Goal: Task Accomplishment & Management: Manage account settings

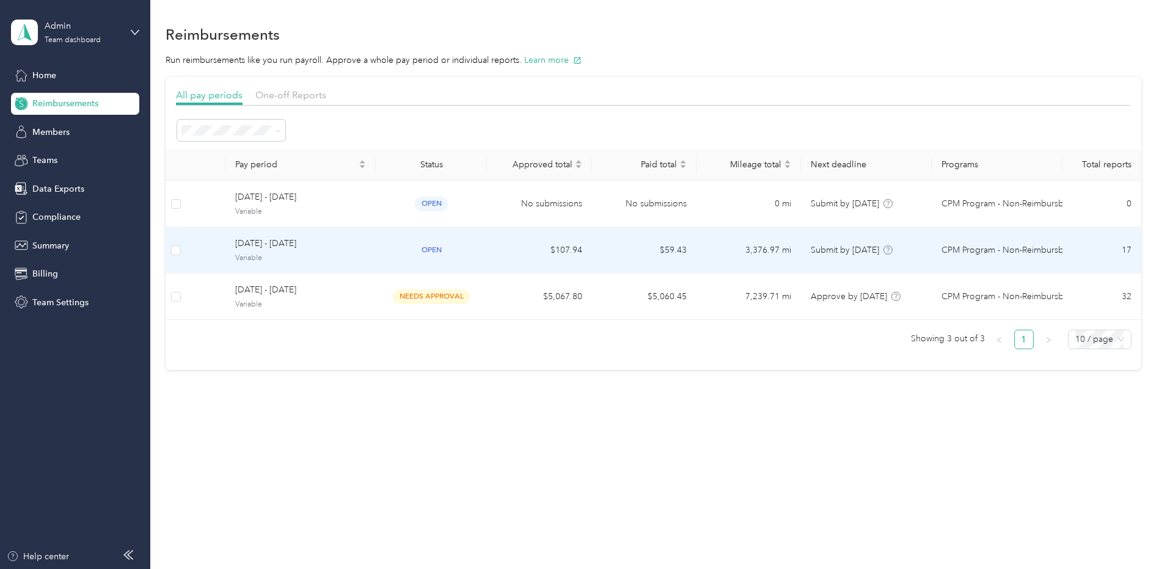
click at [324, 253] on span "Variable" at bounding box center [300, 258] width 131 height 11
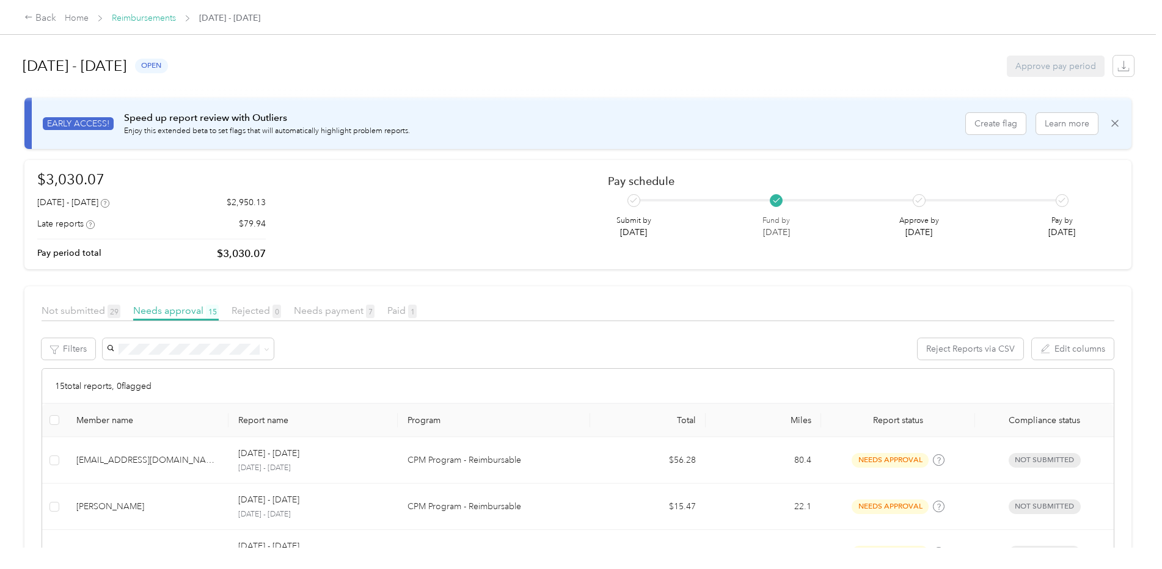
click at [142, 18] on link "Reimbursements" at bounding box center [144, 18] width 64 height 10
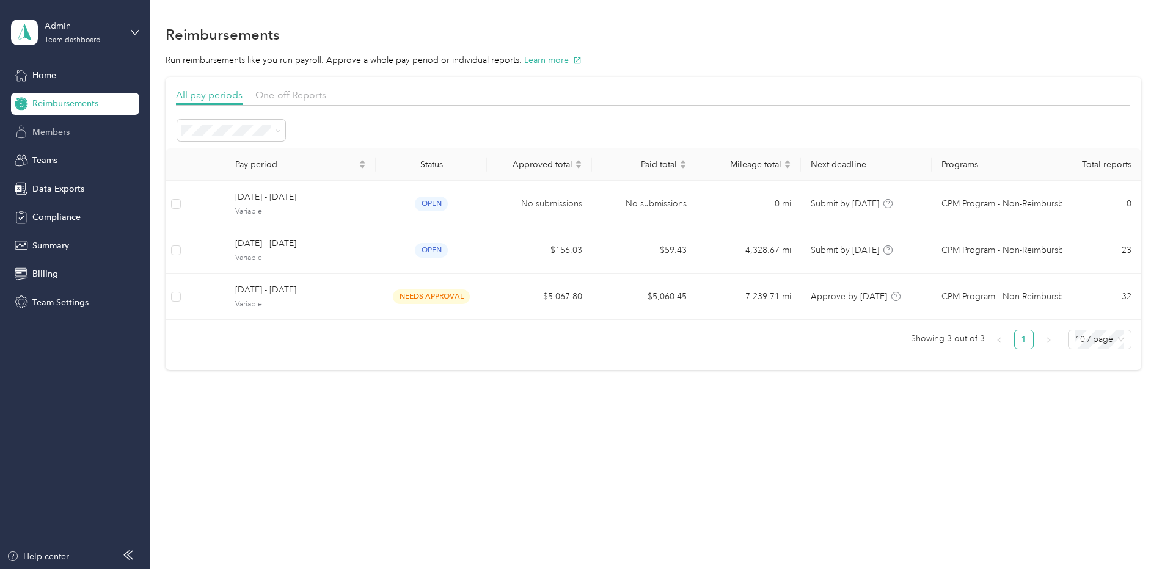
click at [49, 136] on span "Members" at bounding box center [50, 132] width 37 height 13
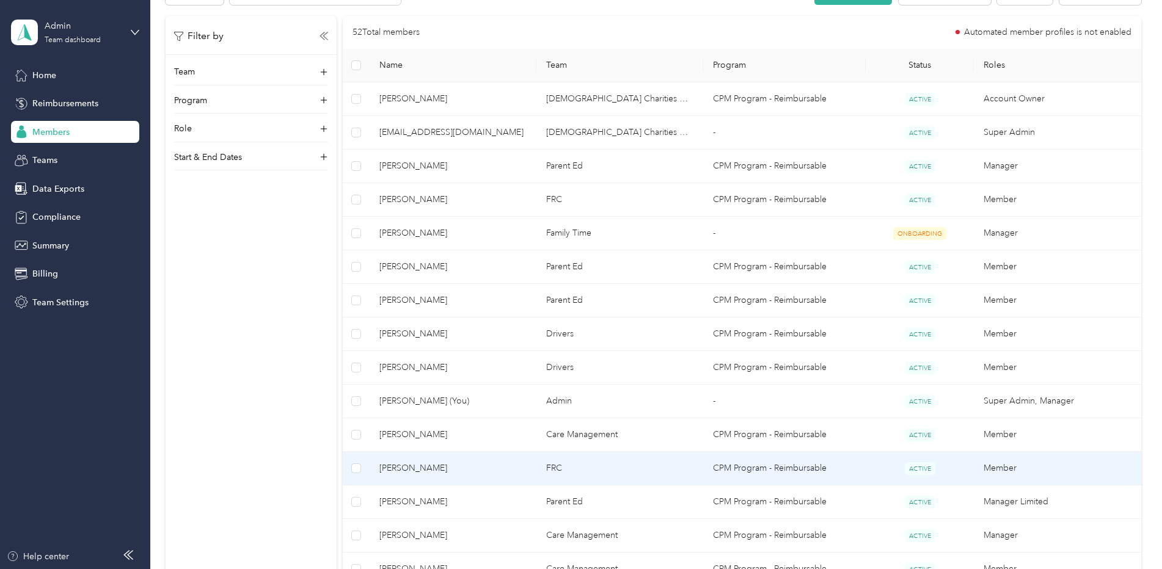
scroll to position [305, 0]
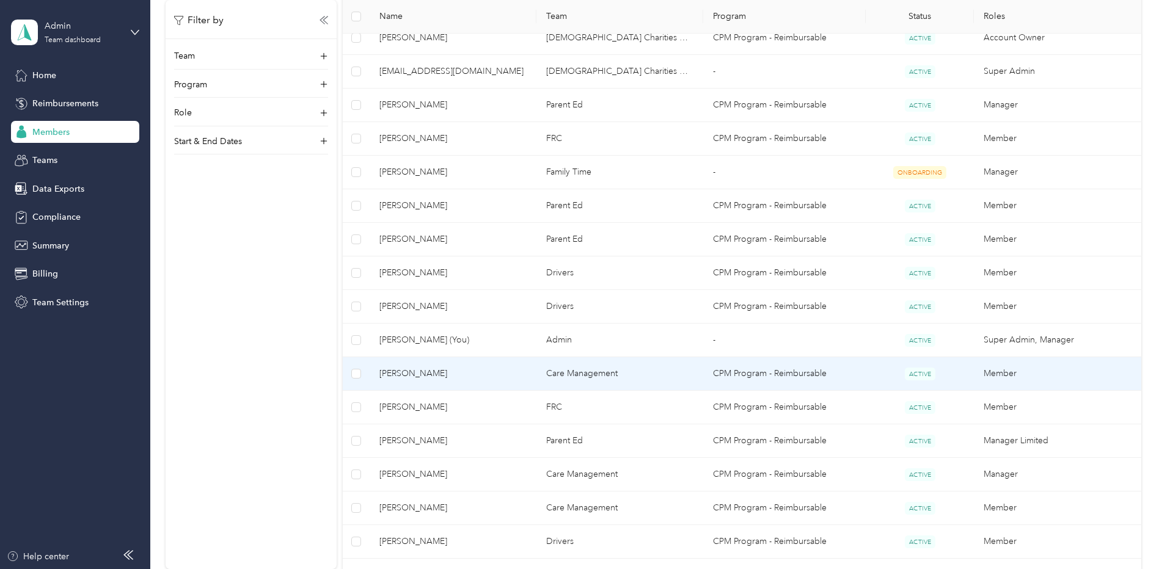
click at [420, 374] on span "[PERSON_NAME]" at bounding box center [452, 373] width 147 height 13
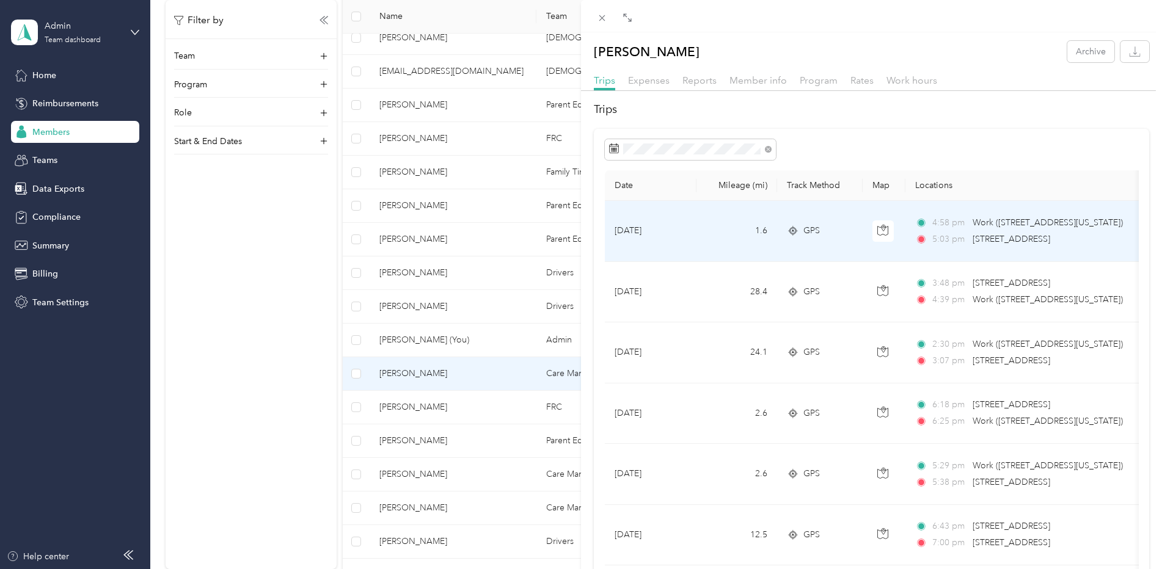
click at [699, 222] on td "1.6" at bounding box center [736, 231] width 81 height 61
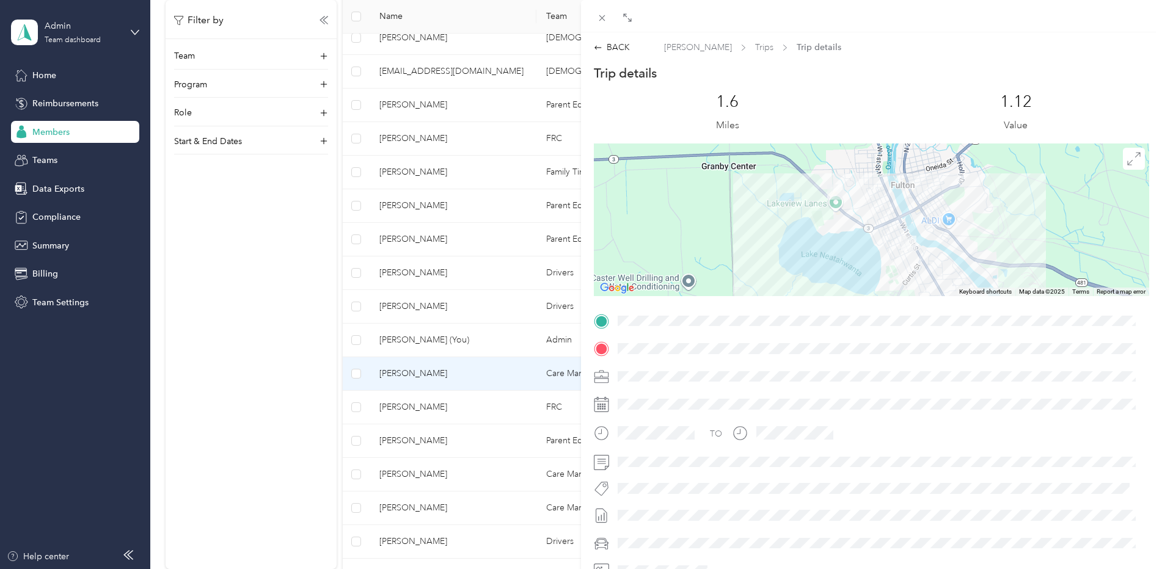
click at [68, 99] on div "BACK [PERSON_NAME] Trips Trip details Trip details This trip cannot be edited b…" at bounding box center [581, 284] width 1162 height 569
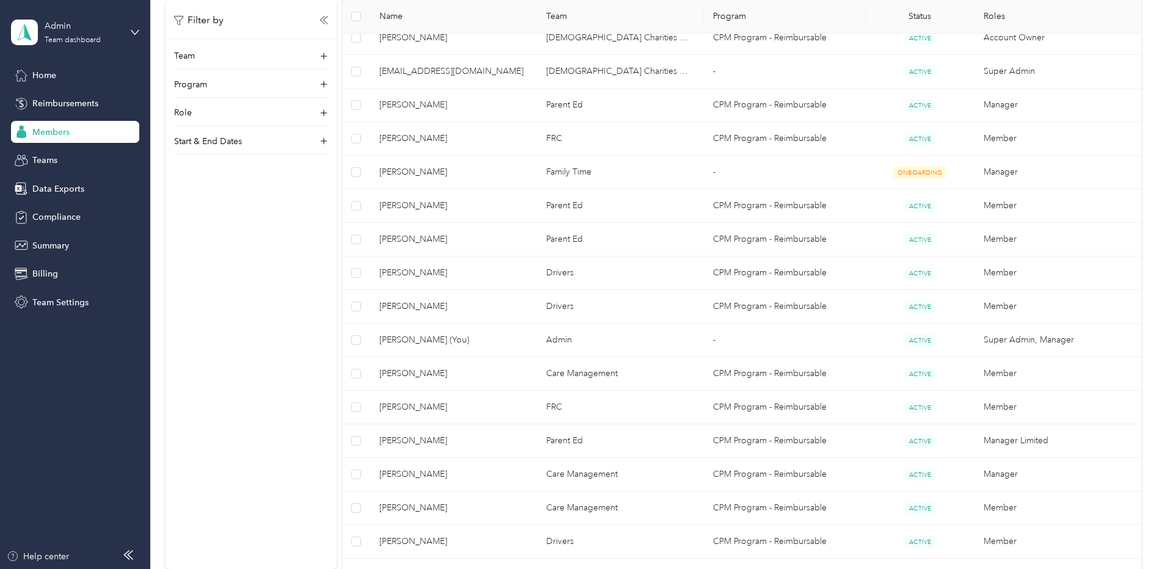
click at [65, 103] on span "Reimbursements" at bounding box center [65, 103] width 66 height 13
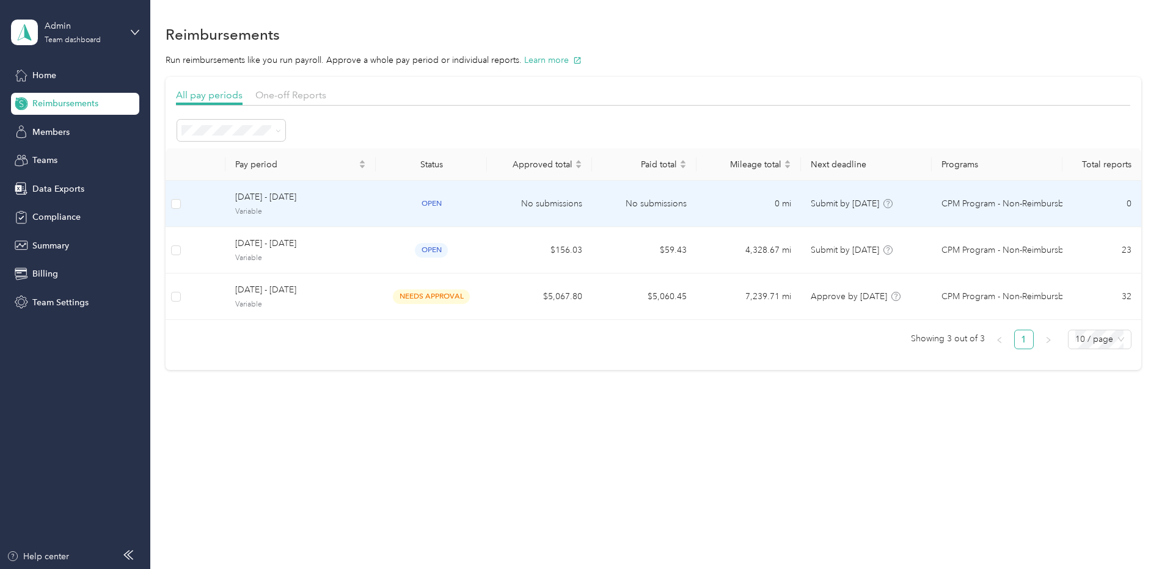
click at [305, 199] on span "[DATE] - [DATE]" at bounding box center [300, 197] width 131 height 13
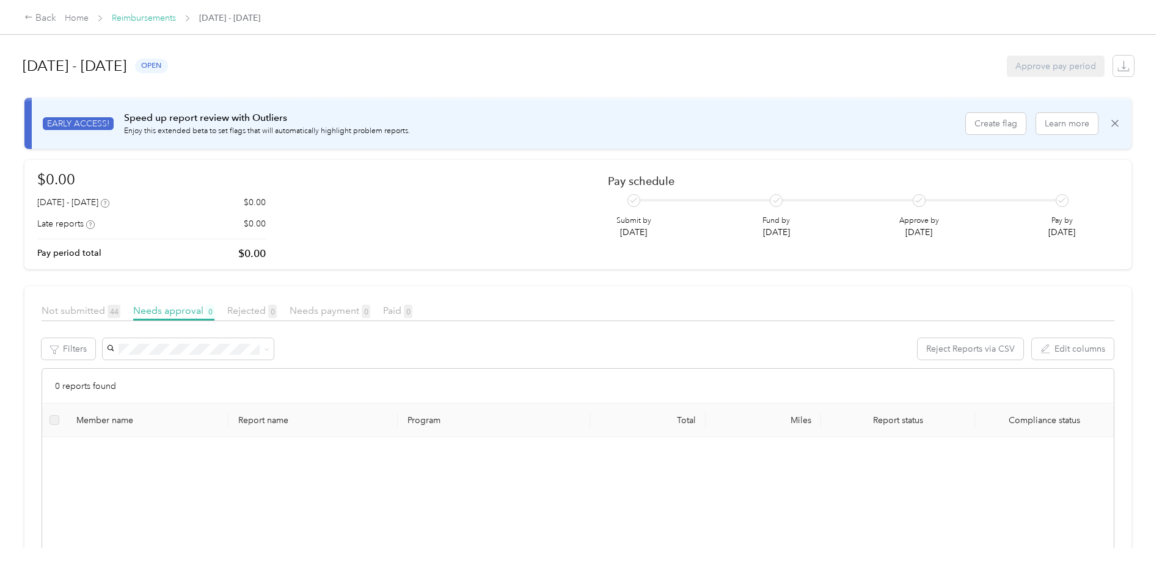
click at [139, 13] on span "Reimbursements" at bounding box center [144, 18] width 64 height 13
click at [167, 13] on link "Reimbursements" at bounding box center [144, 18] width 64 height 10
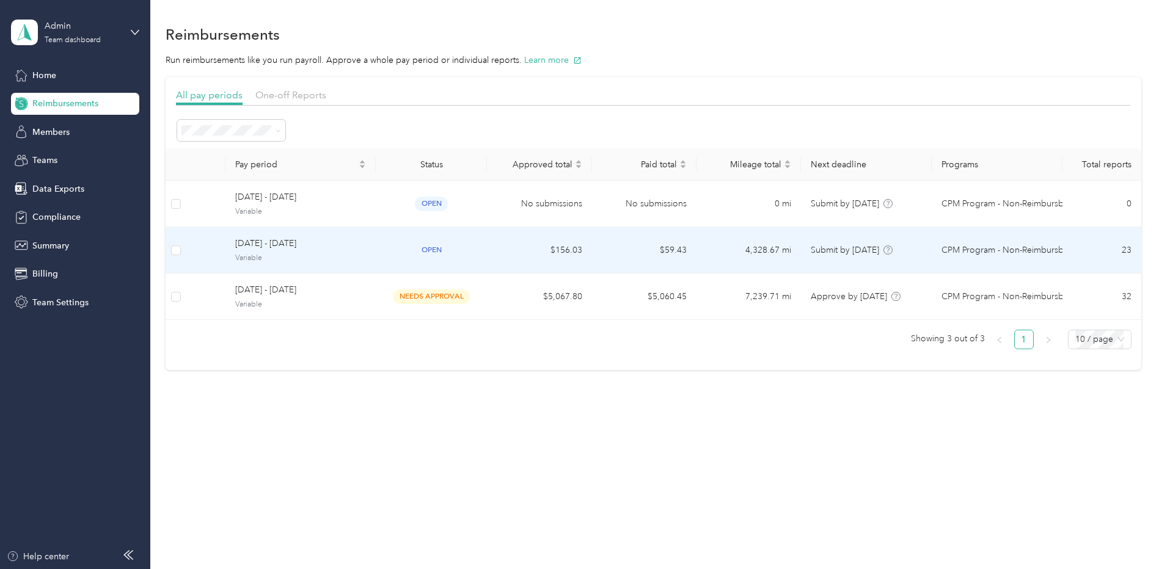
click at [294, 250] on span "[DATE] - [DATE]" at bounding box center [300, 243] width 131 height 13
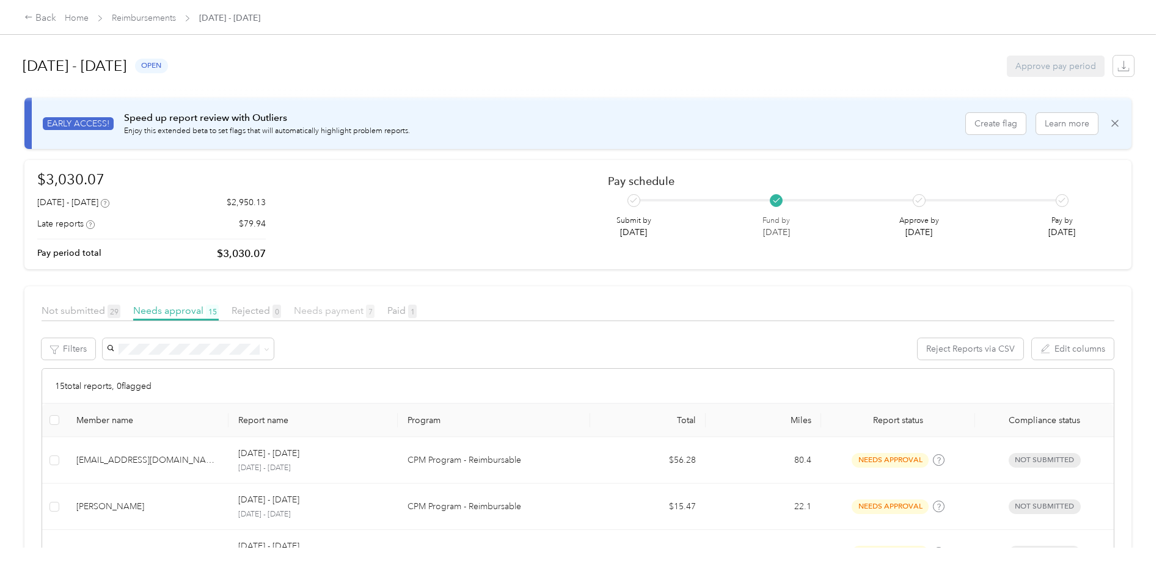
click at [330, 312] on span "Needs payment 7" at bounding box center [334, 311] width 81 height 12
click at [166, 308] on span "Needs approval 15" at bounding box center [176, 311] width 86 height 12
click at [154, 19] on link "Reimbursements" at bounding box center [144, 18] width 64 height 10
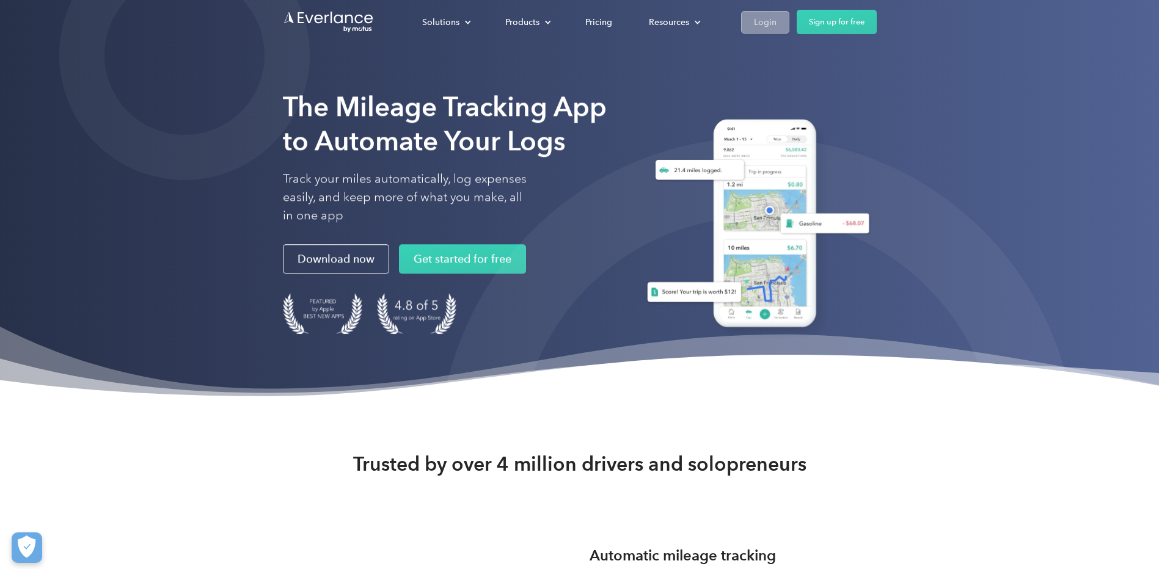
click at [758, 18] on div "Login" at bounding box center [765, 22] width 23 height 15
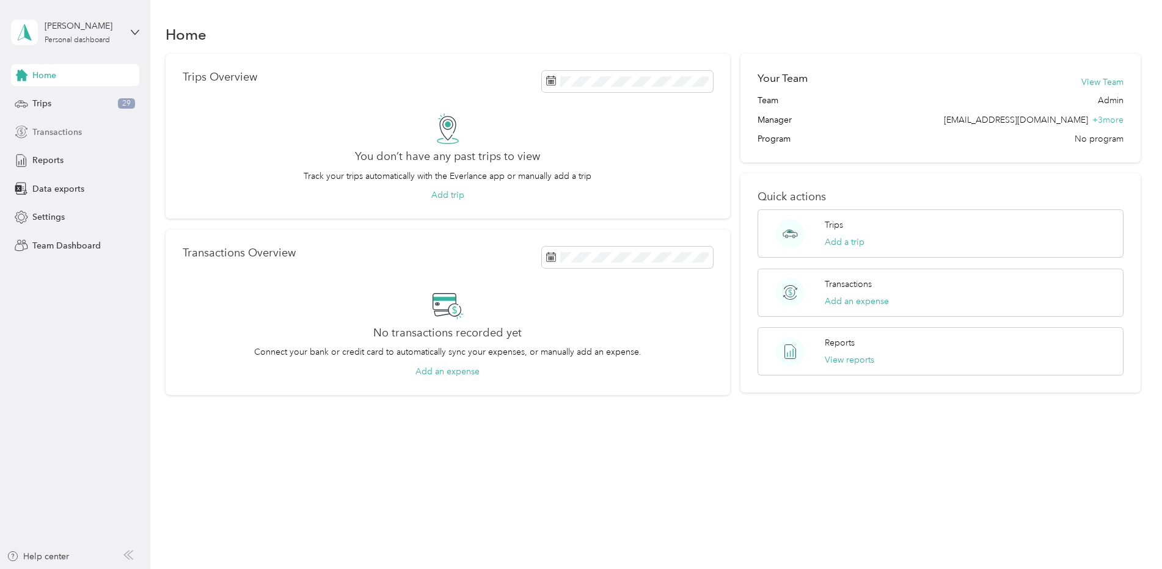
click at [57, 128] on span "Transactions" at bounding box center [56, 132] width 49 height 13
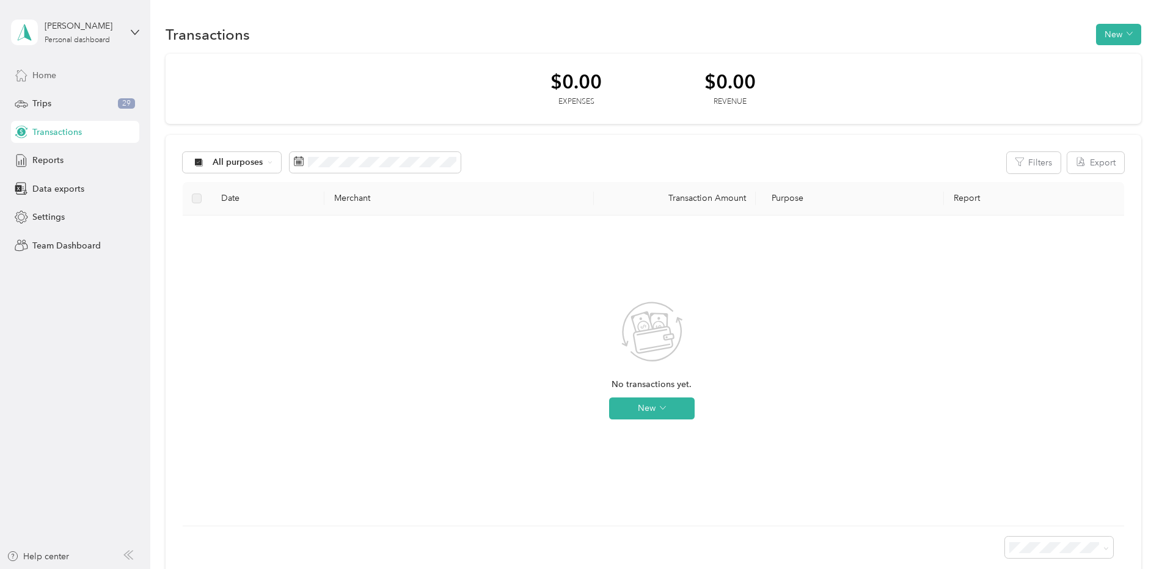
click at [53, 75] on span "Home" at bounding box center [44, 75] width 24 height 13
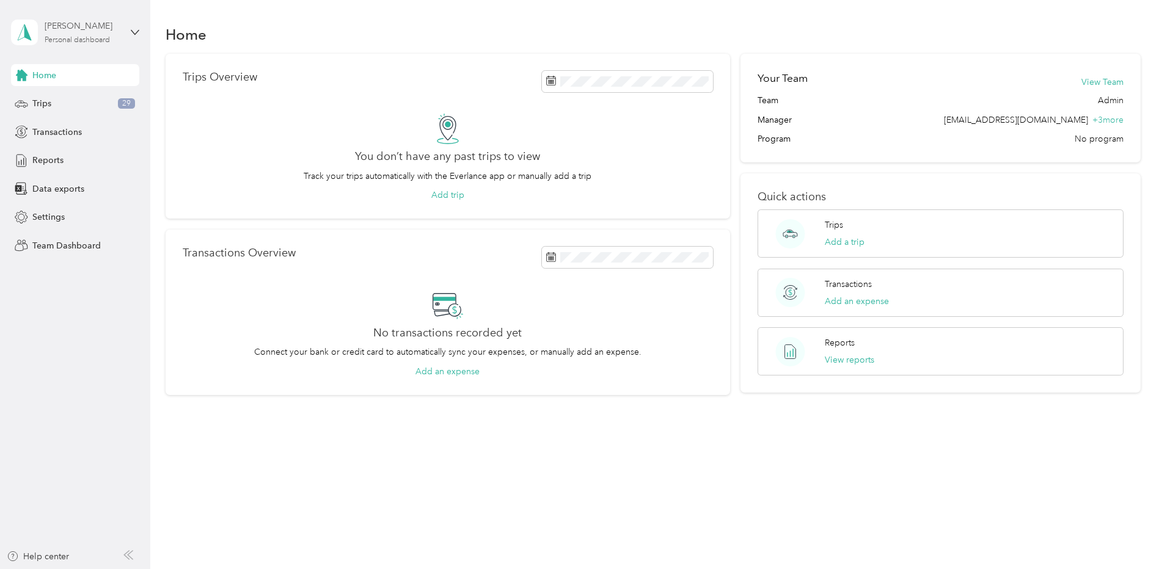
click at [93, 27] on div "Karen Davies-Buckley" at bounding box center [83, 26] width 76 height 13
click at [71, 98] on div "Team dashboard" at bounding box center [54, 96] width 65 height 13
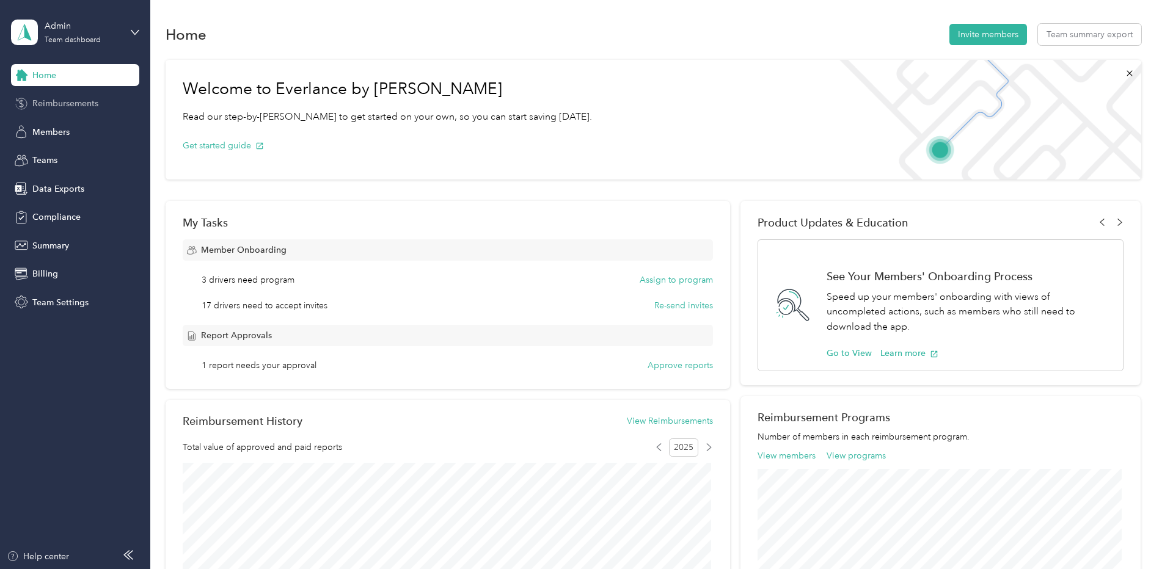
click at [51, 101] on span "Reimbursements" at bounding box center [65, 103] width 66 height 13
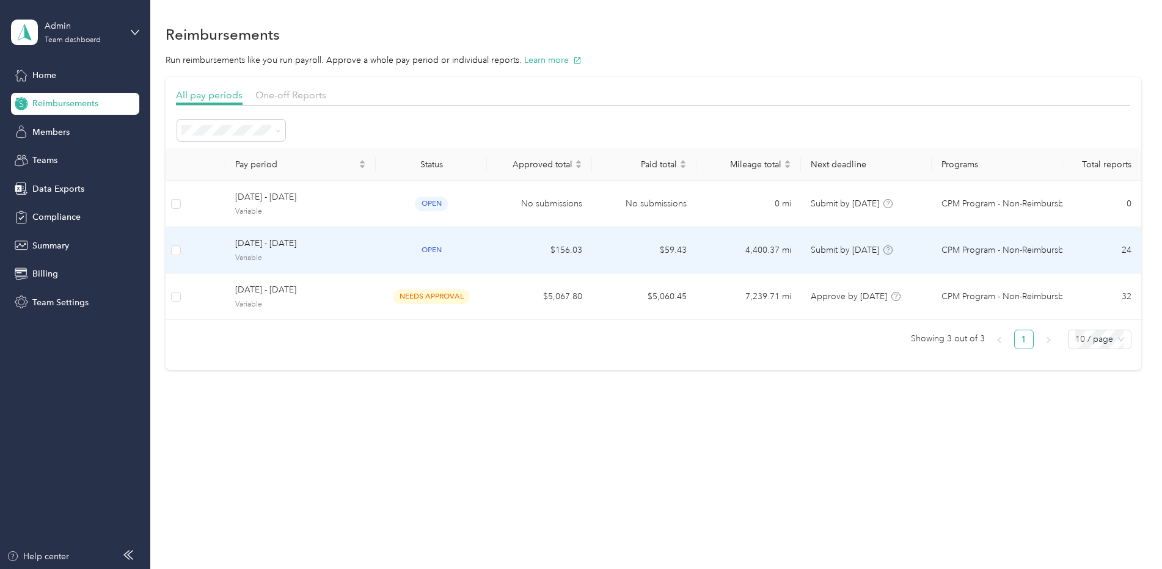
click at [262, 247] on span "[DATE] - [DATE]" at bounding box center [300, 243] width 131 height 13
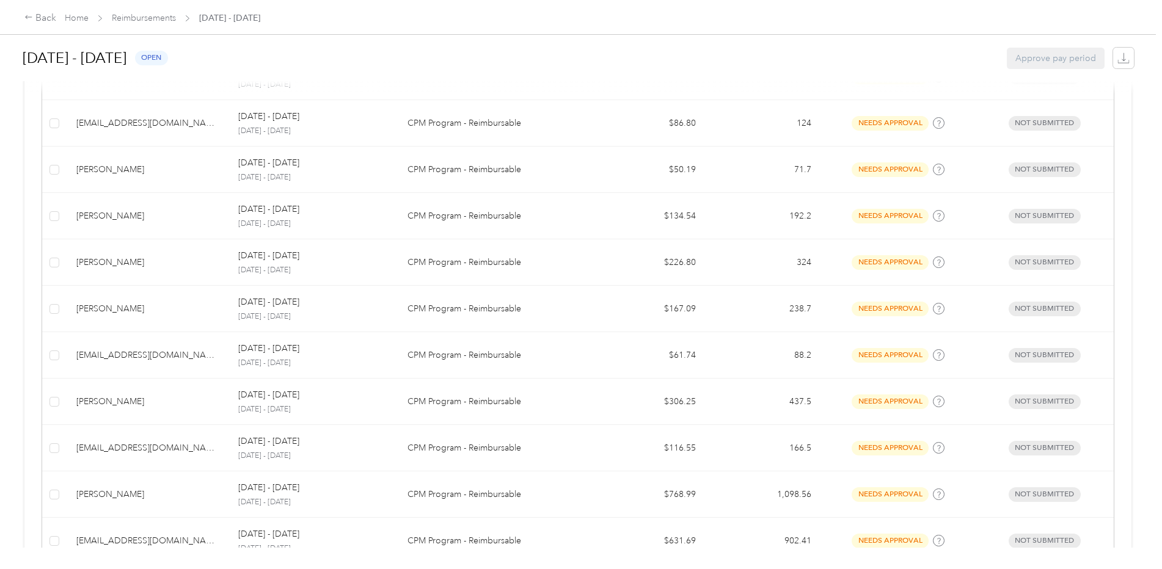
scroll to position [393, 0]
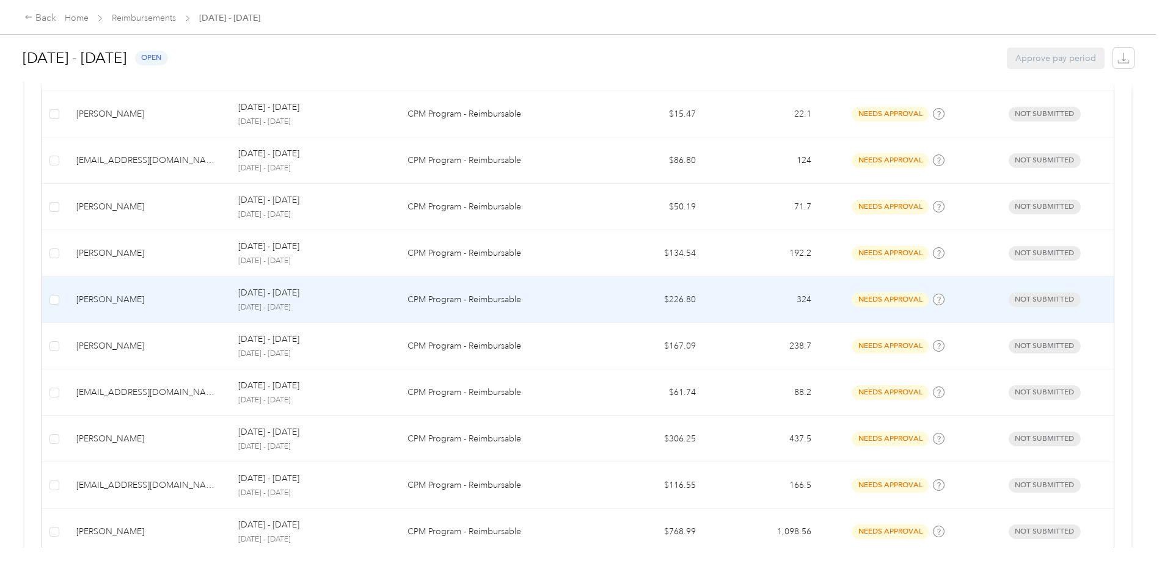
click at [155, 308] on td "[PERSON_NAME]" at bounding box center [148, 300] width 162 height 46
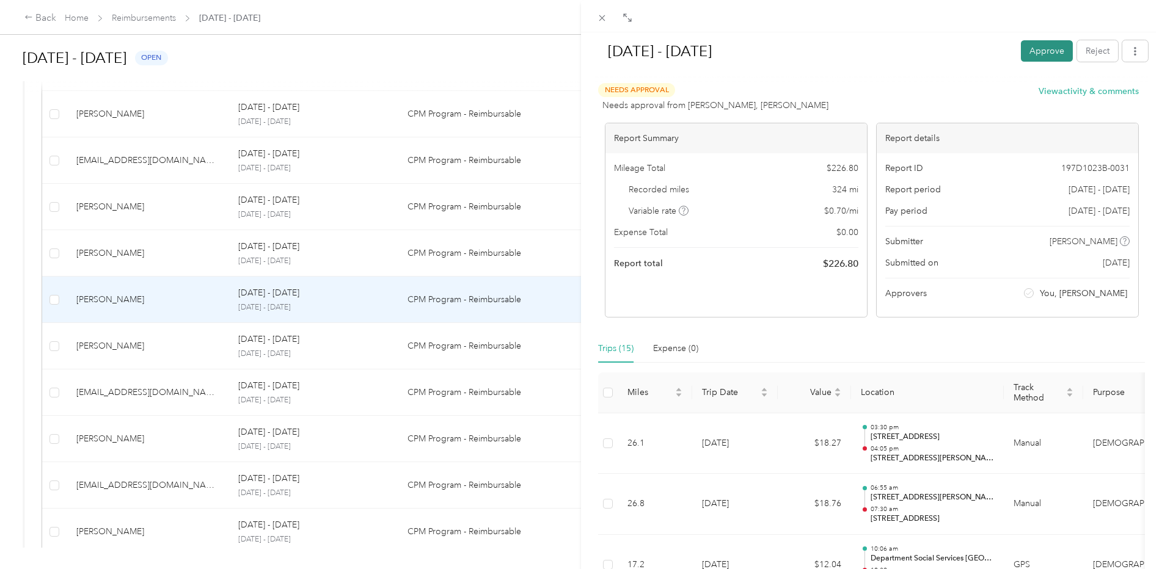
click at [1026, 54] on button "Approve" at bounding box center [1047, 50] width 52 height 21
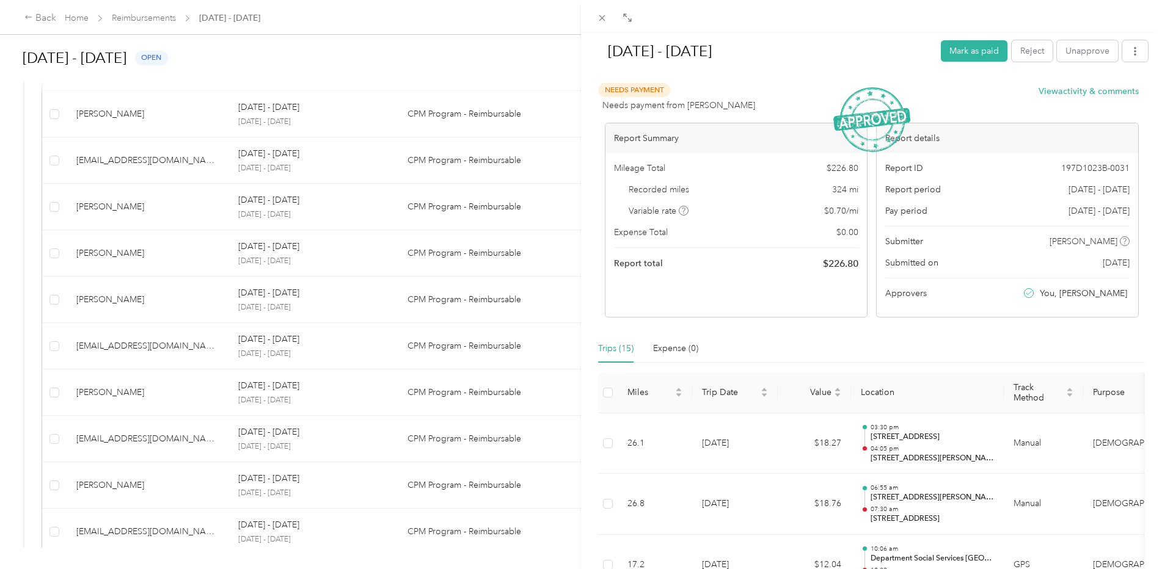
click at [152, 16] on div "Sep 15 - 28, 2025 Mark as paid Reject Unapprove Needs Payment Needs payment fro…" at bounding box center [581, 284] width 1162 height 569
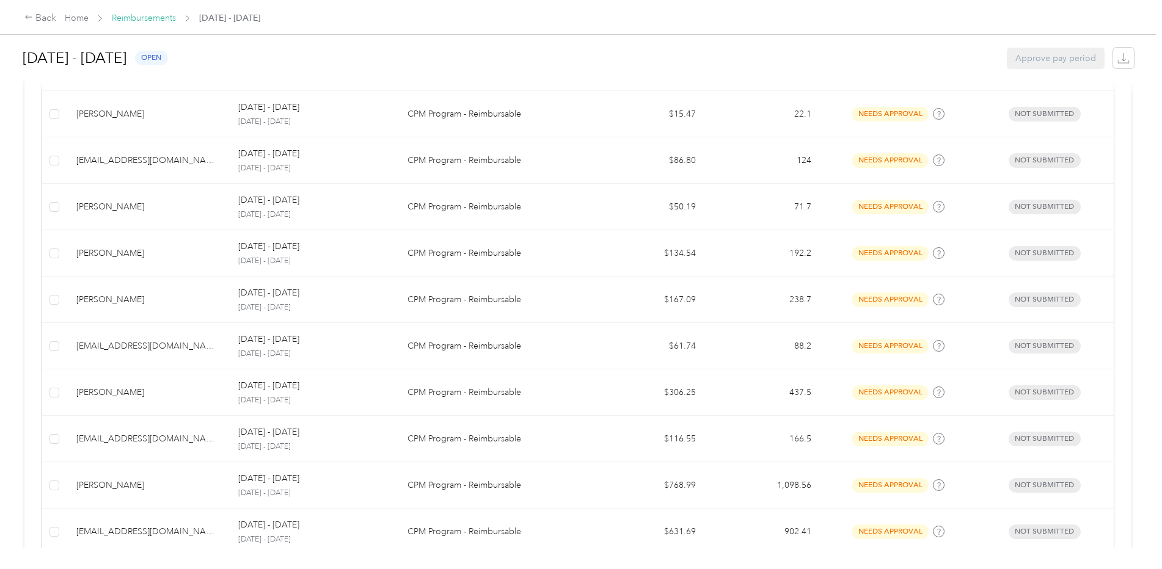
click at [151, 18] on link "Reimbursements" at bounding box center [144, 18] width 64 height 10
